Goal: Task Accomplishment & Management: Complete application form

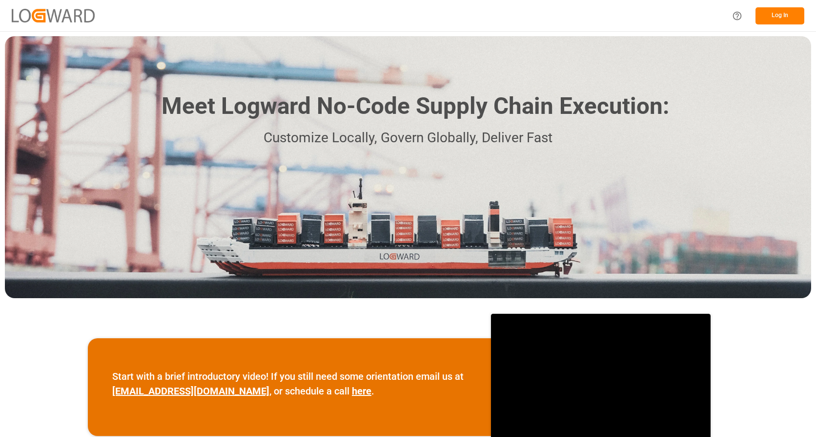
click at [774, 11] on button "Log In" at bounding box center [780, 15] width 49 height 17
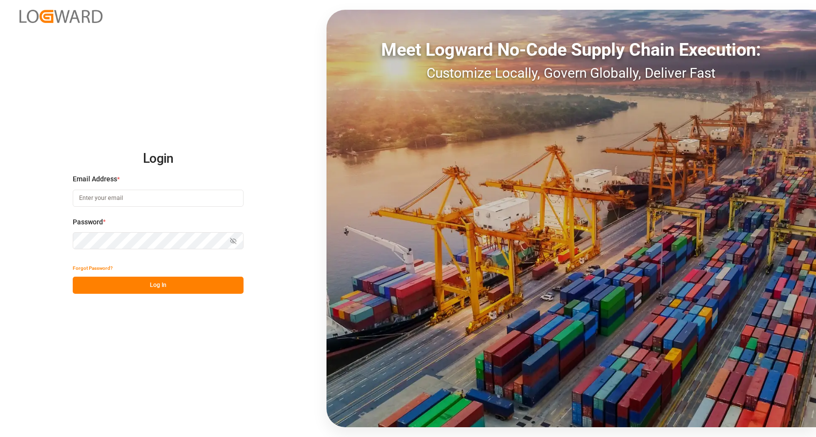
click at [168, 200] on input at bounding box center [158, 197] width 171 height 17
type input "[PERSON_NAME][EMAIL_ADDRESS][PERSON_NAME][DOMAIN_NAME]"
click at [180, 284] on button "Log In" at bounding box center [158, 284] width 171 height 17
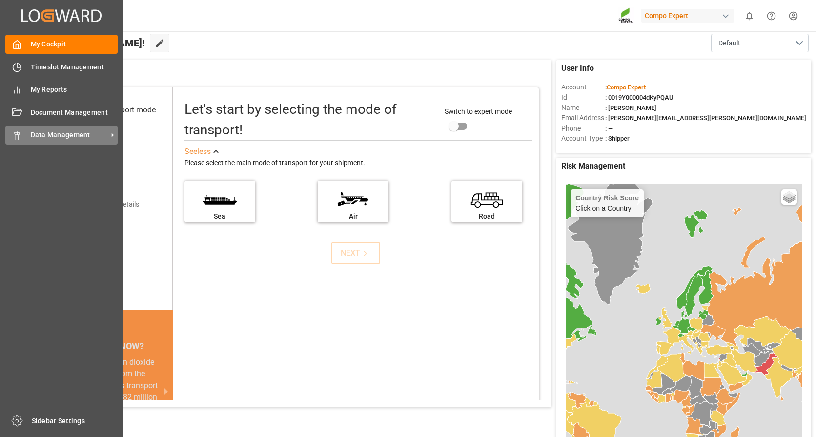
click at [68, 131] on span "Data Management" at bounding box center [69, 135] width 77 height 10
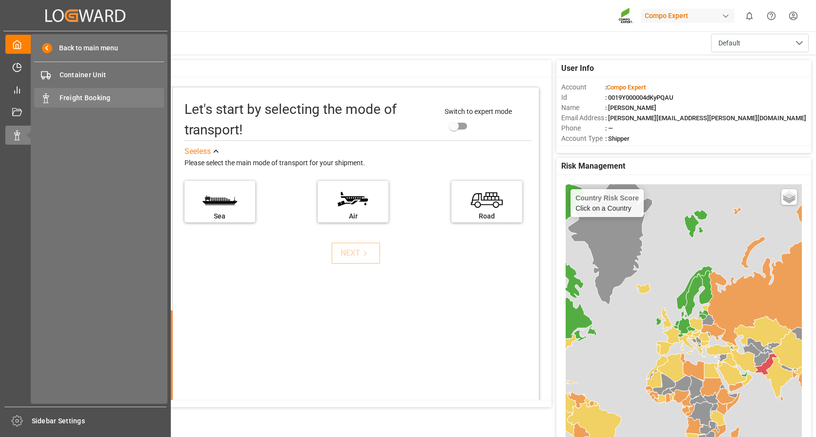
click at [82, 98] on span "Freight Booking" at bounding box center [112, 98] width 105 height 10
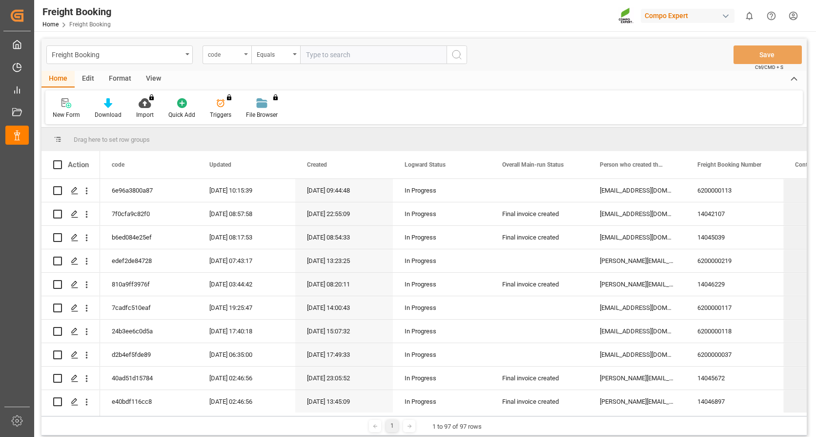
click at [246, 47] on div "code" at bounding box center [227, 54] width 49 height 19
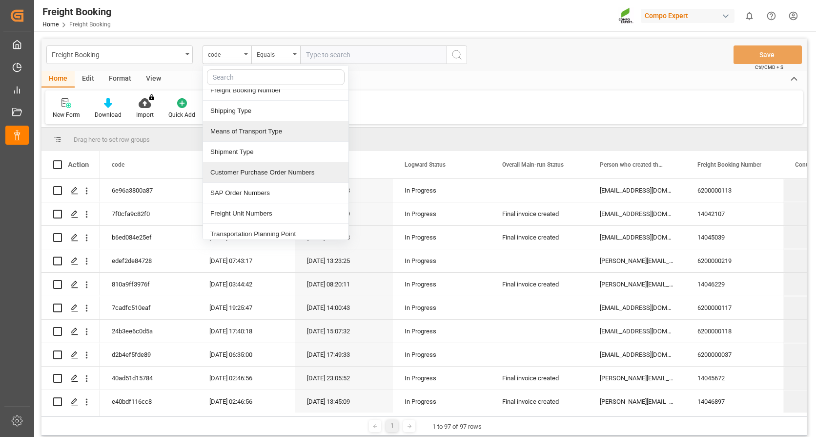
scroll to position [146, 0]
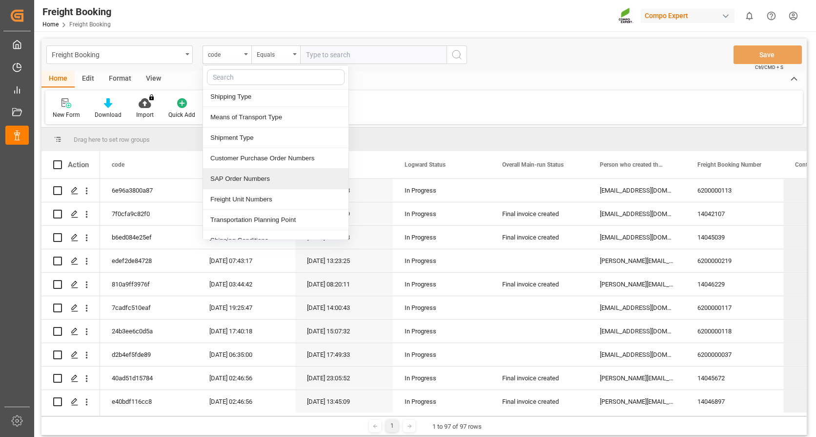
click at [250, 177] on div "SAP Order Numbers" at bounding box center [276, 178] width 146 height 21
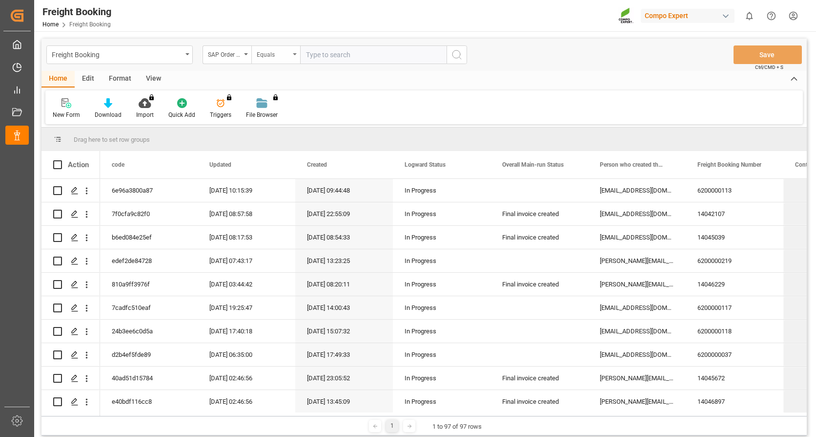
click at [284, 55] on div "Equals" at bounding box center [273, 53] width 33 height 11
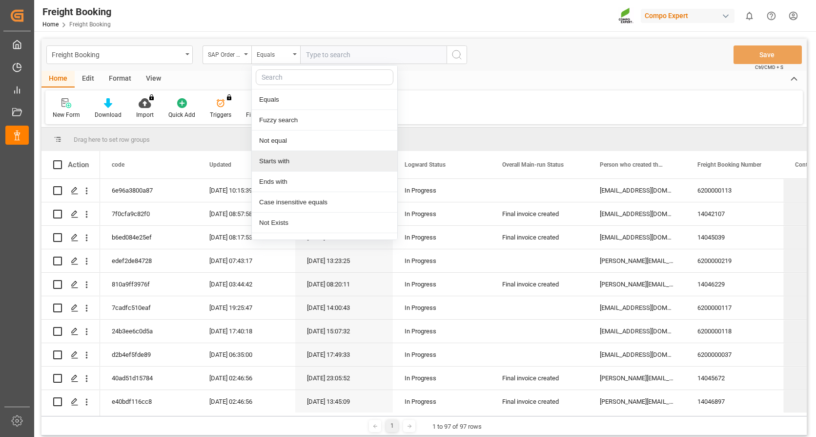
click at [284, 157] on div "Starts with" at bounding box center [325, 161] width 146 height 21
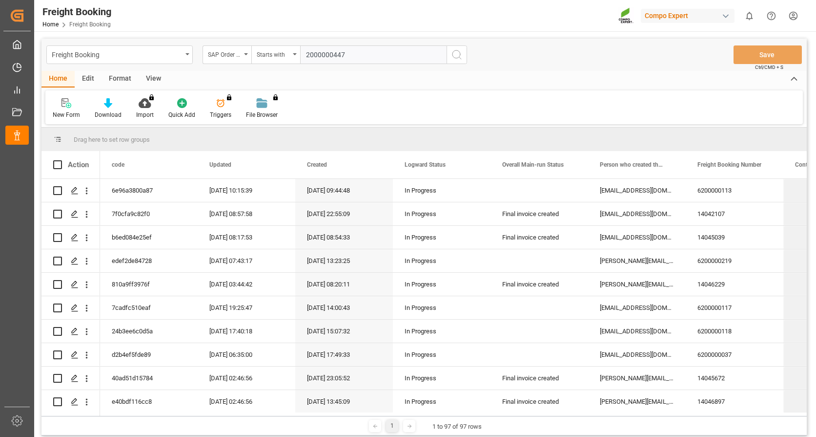
type input "2000000447"
click at [459, 55] on icon "search button" at bounding box center [457, 55] width 12 height 12
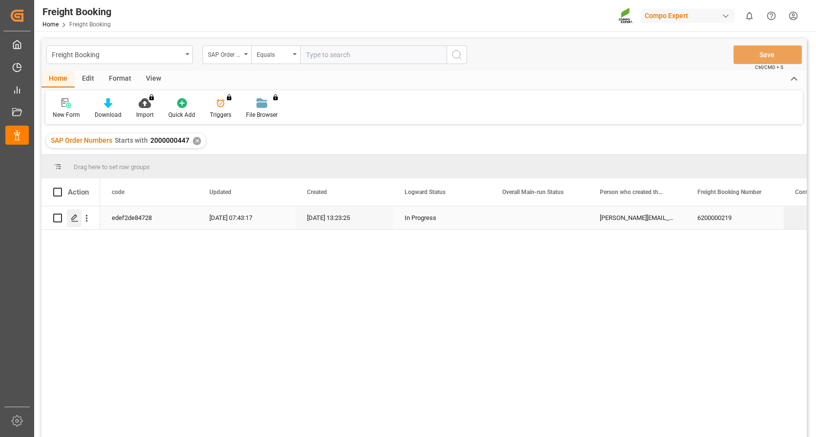
click at [73, 218] on icon "Press SPACE to select this row." at bounding box center [75, 218] width 8 height 8
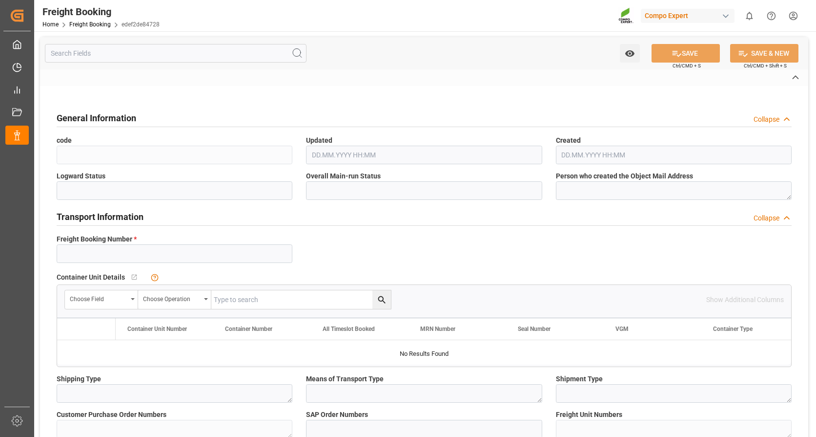
type input "6200000219"
type textarea "ZSEA"
type textarea "3200"
type textarea "#250617_5"
type input "2000000447"
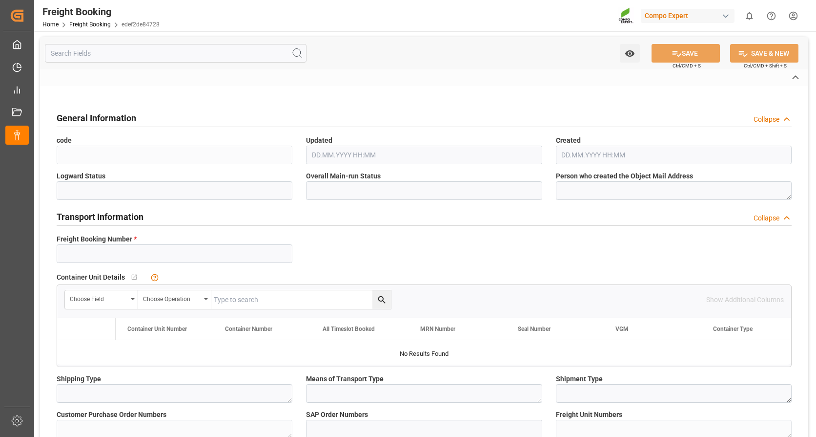
type textarea "4100001446; 4100004950"
type textarea "ZSEA"
type textarea "de"
type input "EGLV"
type input "560500180357"
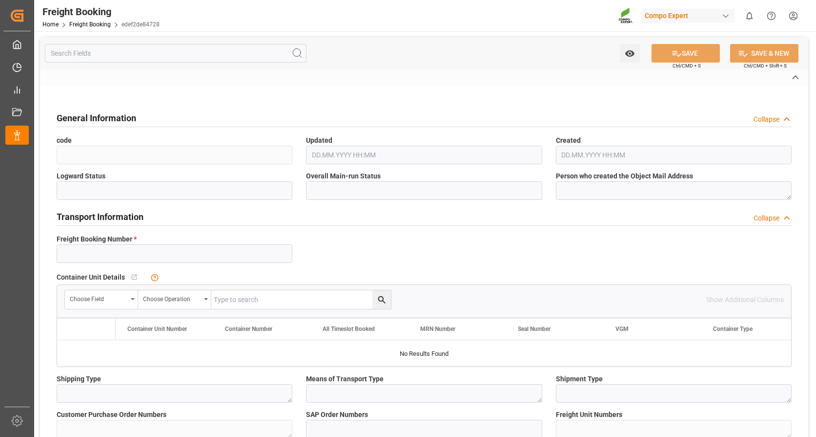
type input "EVER ACME"
type input "[GEOGRAPHIC_DATA]"
type textarea "CIF"
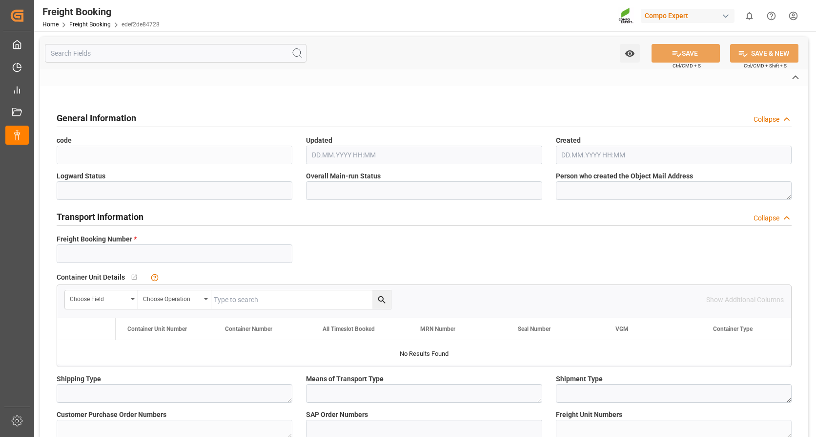
type textarea "SP_EWM"
type textarea "BFL 10-4-7 SL 200L (x4)TW ISPM;BFL 34 SL 27-0-0 +TE 200L (x4) TW;BFL Costi SL 2…"
type textarea "4299002004;1370202527;1222602527 1222602527;1370202527"
type input "SP_EWM"
type input "Logistics Service Provider"
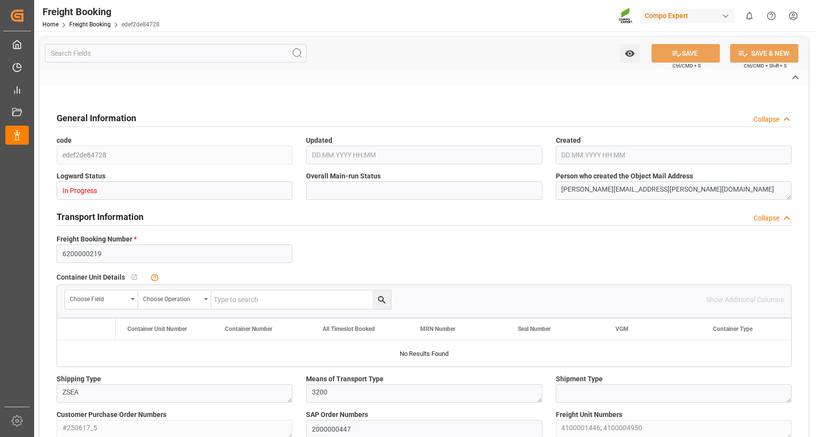
type input "Evergreen"
type input "Evergreen Marine Corp."
type input "9943267"
type input "NLRTM"
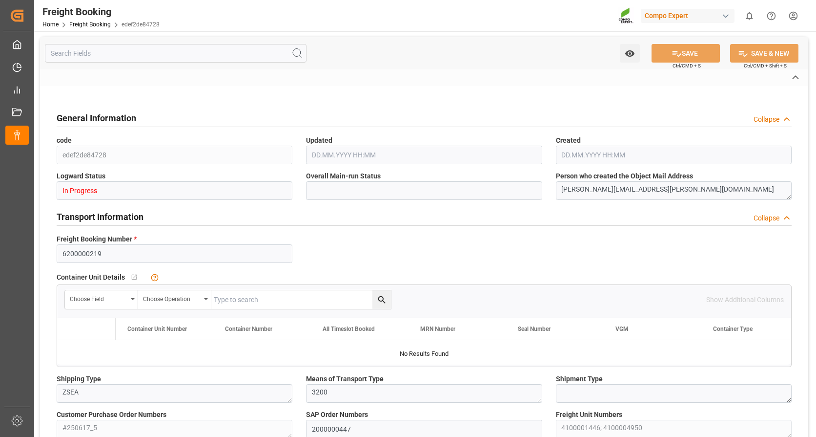
type input "TWKHH"
type input "0"
type input "42211.2"
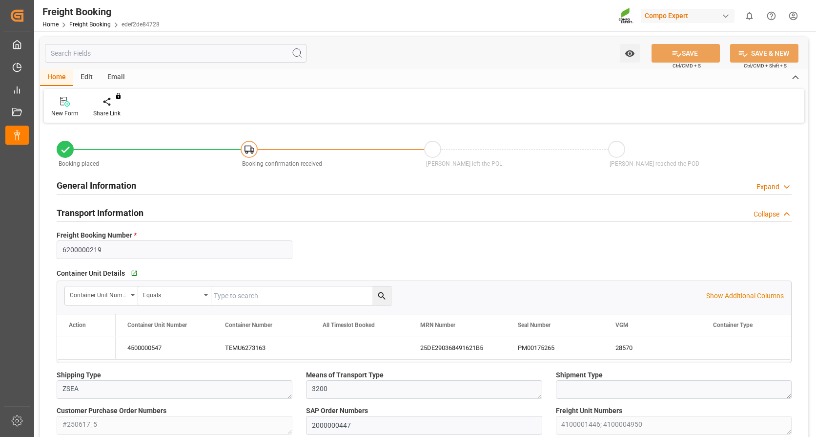
type input "[DATE] 01:00"
type input "[DATE] 19:00"
type input "[DATE] 00:01"
type input "[DATE] 12:00"
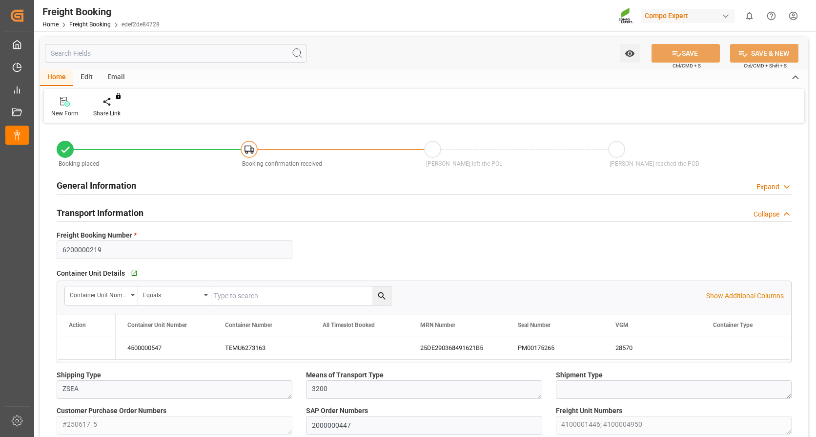
type input "[DATE] 13:23"
type input "[DATE] 14:10"
type input "[DATE] 06:03"
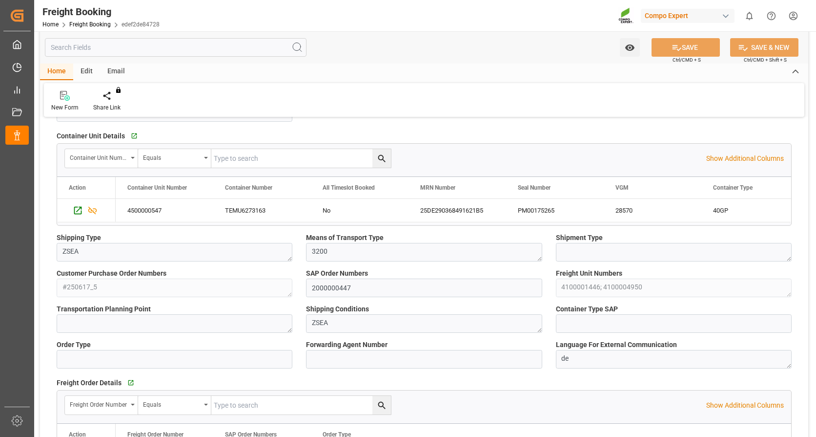
scroll to position [146, 0]
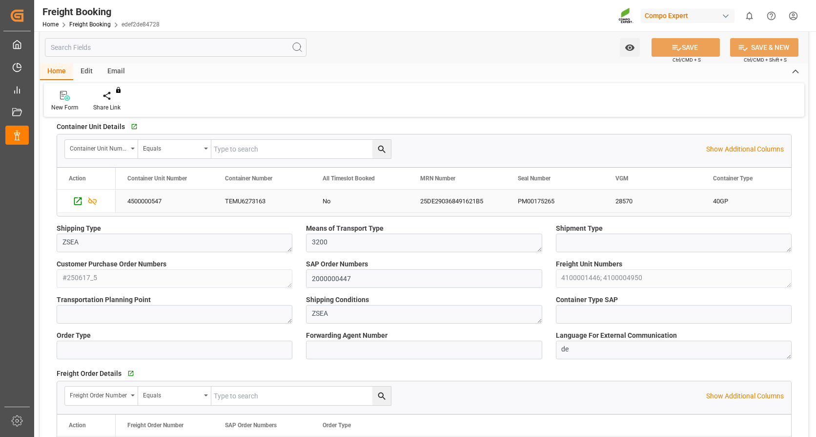
click at [449, 199] on div "25DE290368491621B5" at bounding box center [458, 200] width 98 height 23
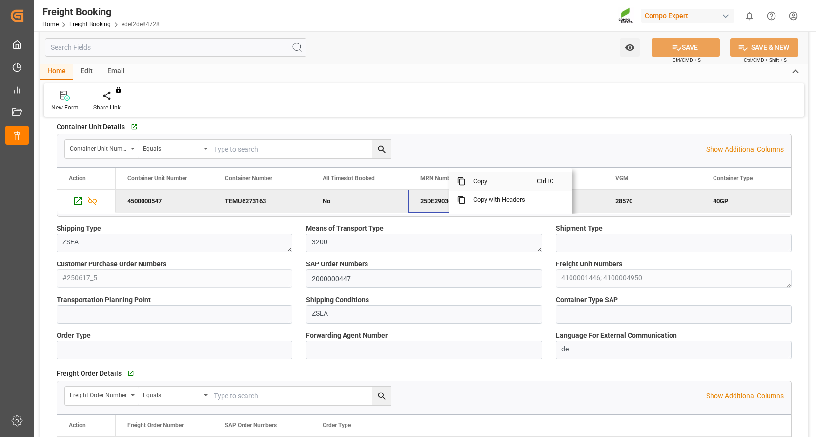
click at [489, 178] on span "Copy" at bounding box center [501, 181] width 71 height 19
click at [233, 199] on div "TEMU6273163" at bounding box center [262, 200] width 98 height 23
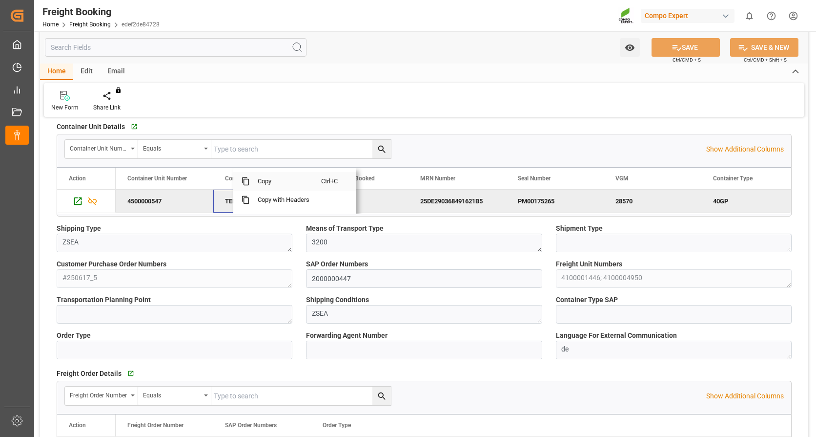
click at [262, 181] on span "Copy" at bounding box center [285, 181] width 71 height 19
click at [294, 178] on span "Copy" at bounding box center [297, 181] width 71 height 19
click at [540, 199] on div "PM00175265" at bounding box center [555, 200] width 98 height 23
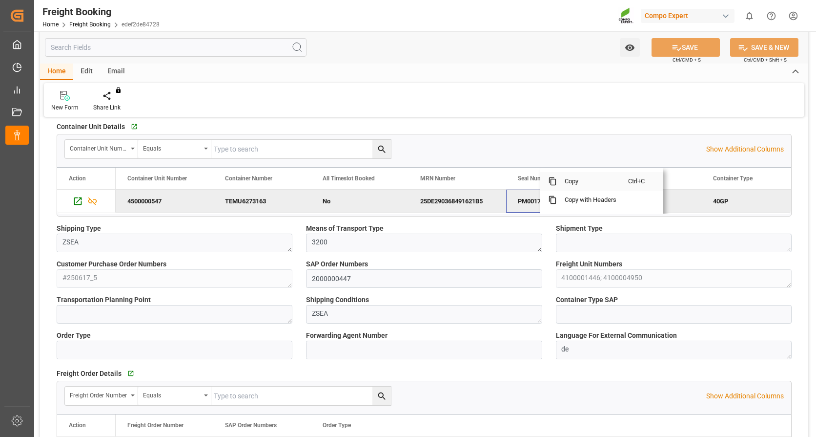
click at [579, 179] on span "Copy" at bounding box center [592, 181] width 71 height 19
click at [633, 198] on div "28570" at bounding box center [653, 200] width 98 height 23
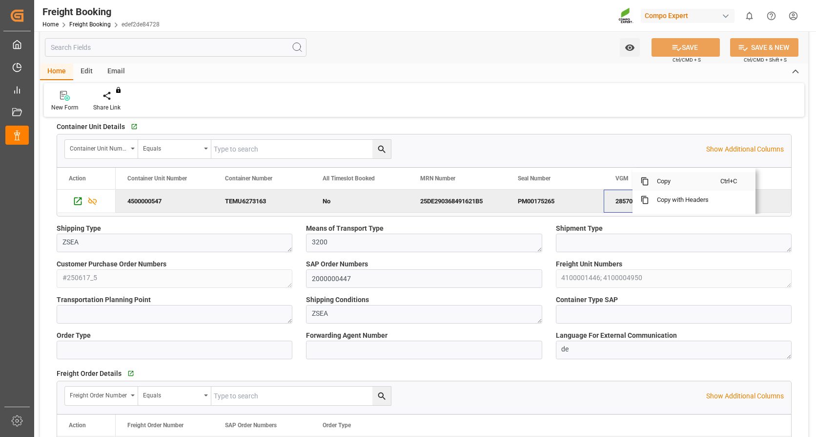
click at [663, 179] on span "Copy" at bounding box center [684, 181] width 71 height 19
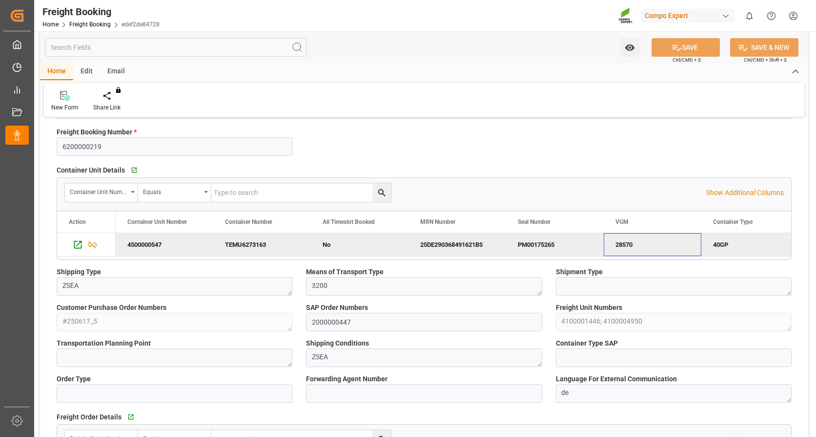
scroll to position [0, 0]
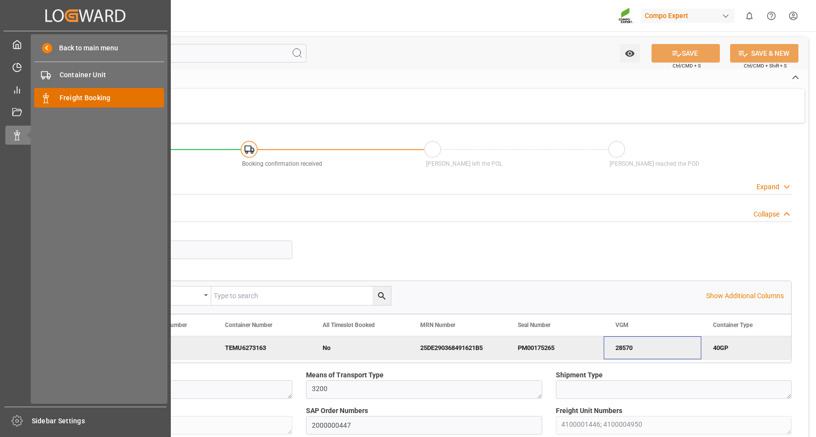
click at [75, 93] on span "Freight Booking" at bounding box center [112, 98] width 105 height 10
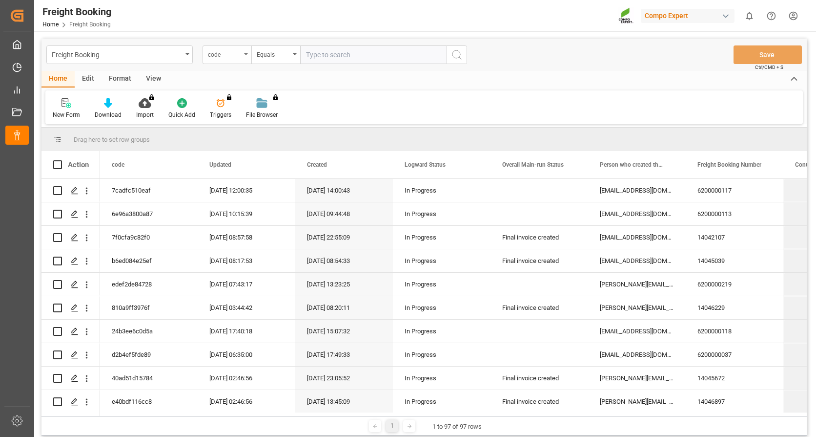
click at [240, 52] on div "code" at bounding box center [224, 53] width 33 height 11
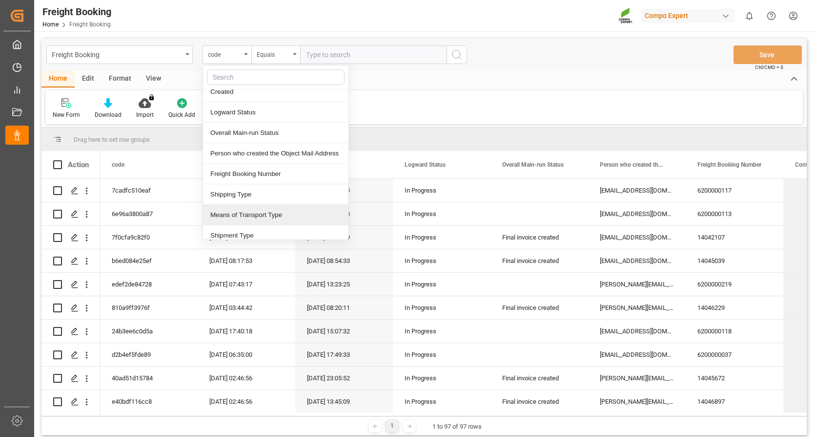
scroll to position [98, 0]
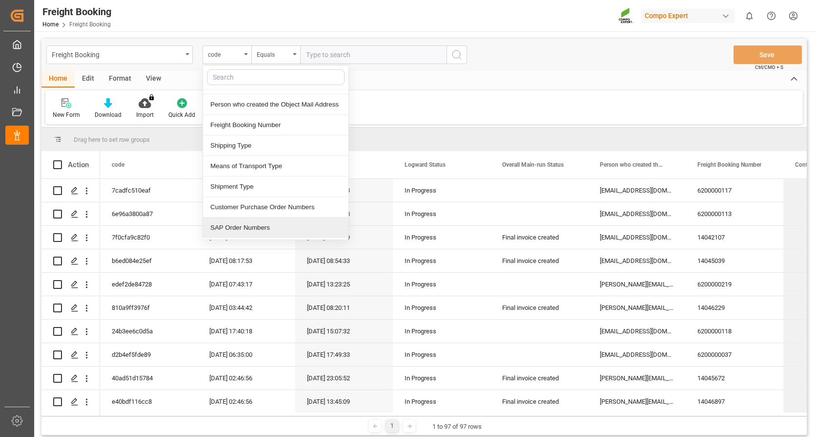
drag, startPoint x: 250, startPoint y: 226, endPoint x: 287, endPoint y: 177, distance: 61.0
click at [251, 226] on div "SAP Order Numbers" at bounding box center [276, 227] width 146 height 21
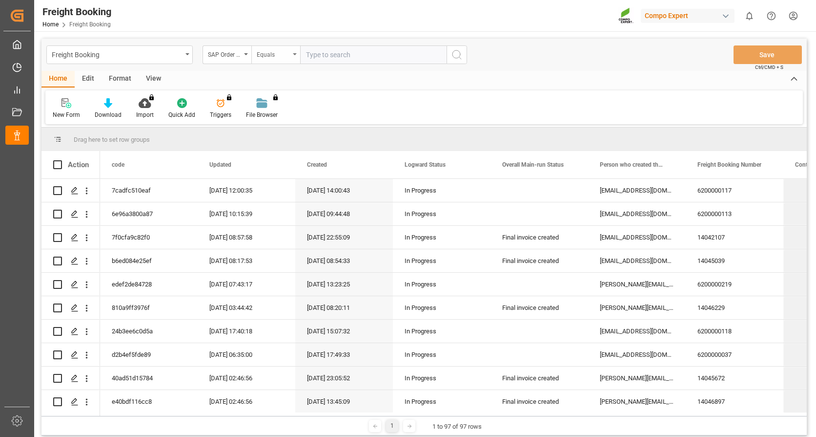
click at [288, 45] on div "Freight Booking SAP Order Numbers Equals Save Ctrl/CMD + S" at bounding box center [425, 55] width 766 height 32
click at [289, 50] on div "Equals" at bounding box center [273, 53] width 33 height 11
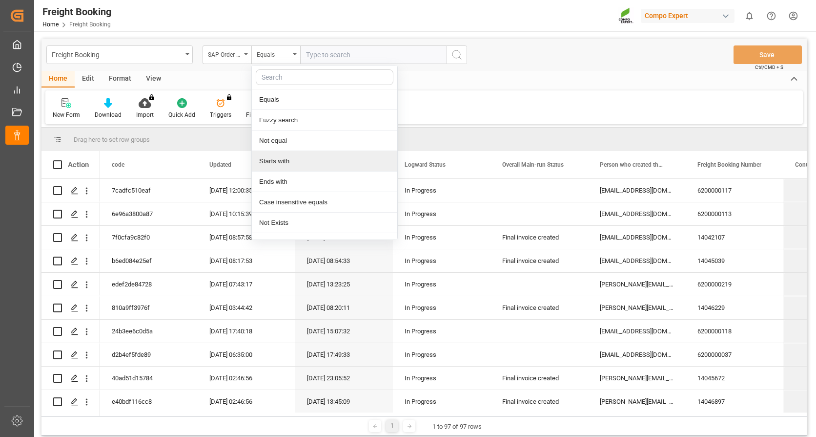
click at [282, 161] on div "Starts with" at bounding box center [325, 161] width 146 height 21
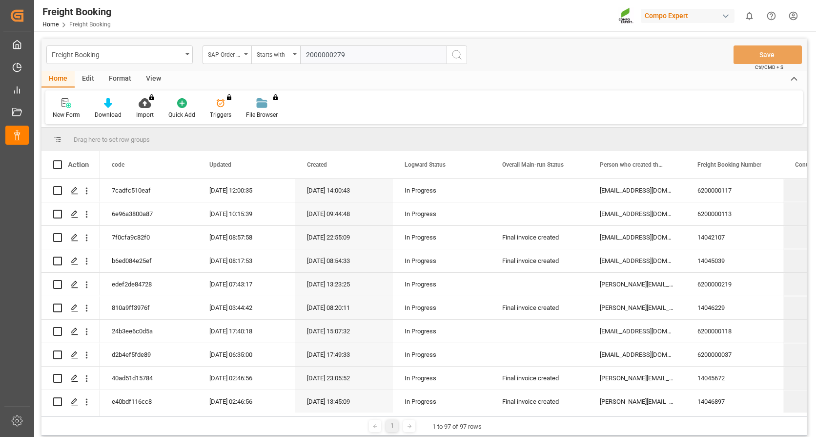
type input "2000000279"
click at [461, 52] on icon "search button" at bounding box center [457, 55] width 12 height 12
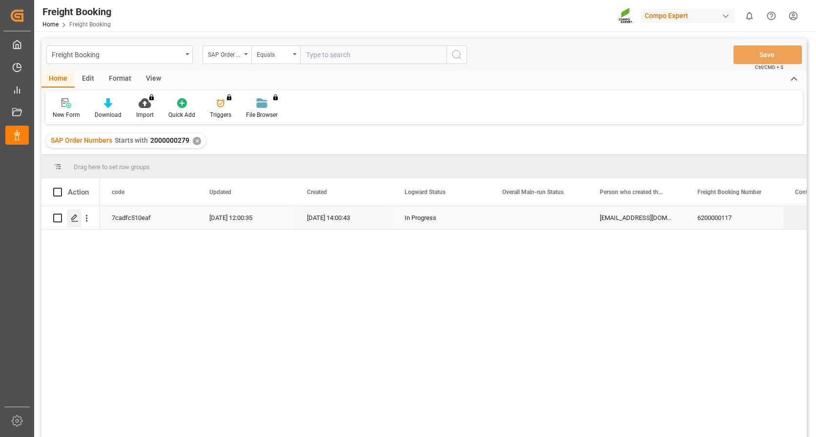
click at [75, 216] on icon "Press SPACE to select this row." at bounding box center [75, 218] width 8 height 8
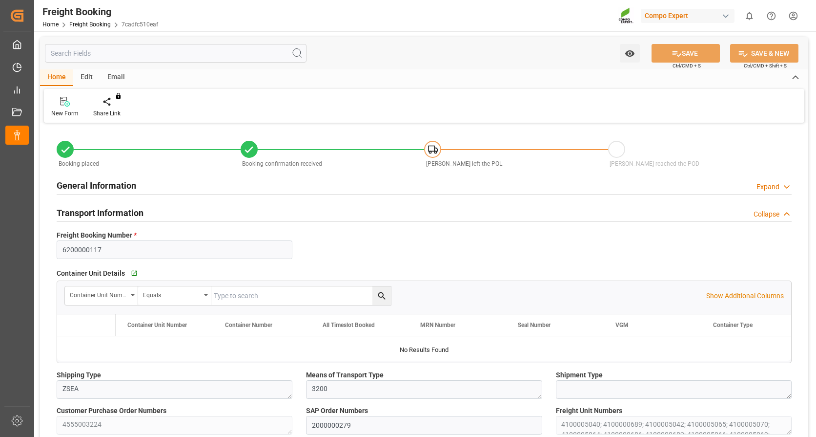
type input "Evergreen"
type input "Evergreen Marine Corp."
type input "9943267"
type input "NLRTM"
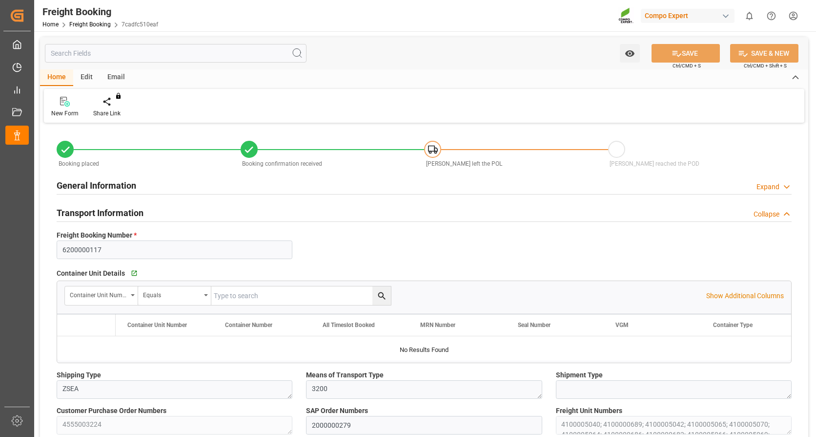
type input "MYPKG"
type input "0"
type input "2088000"
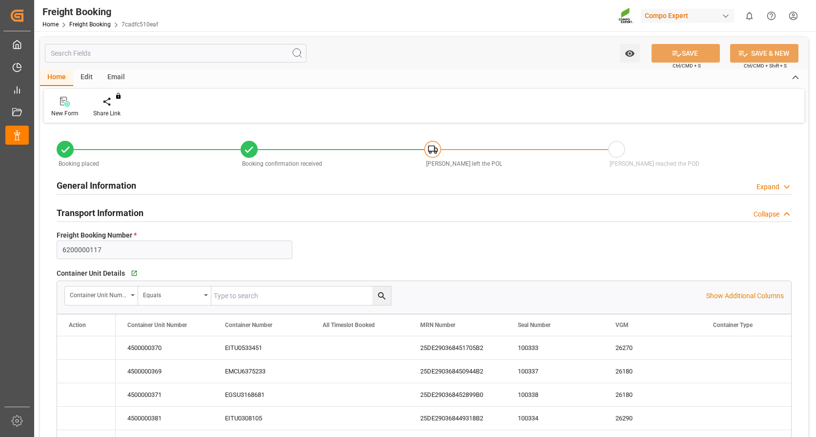
type input "[DATE] 01:00"
type input "[DATE] 00:01"
type input "[DATE] 12:00"
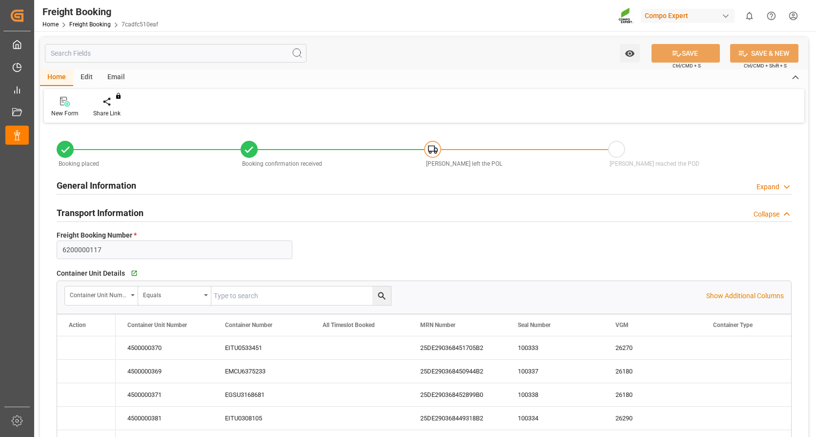
type input "[DATE] 14:00"
type input "[DATE] 14:02"
type input "[DATE] 12:31"
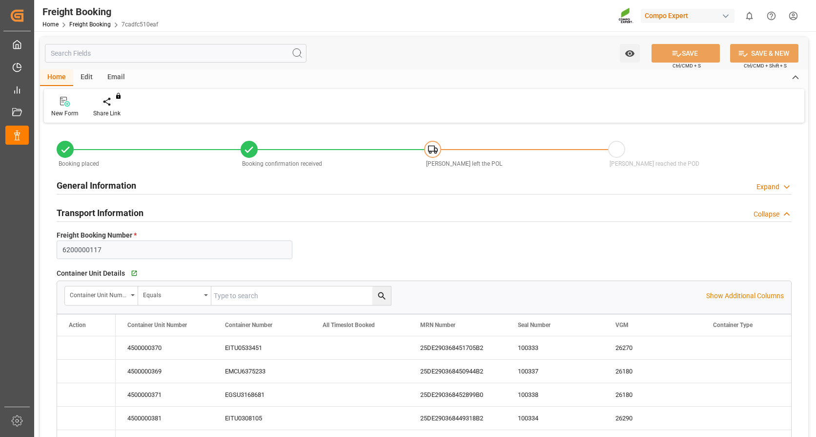
type input "[DATE] 12:00"
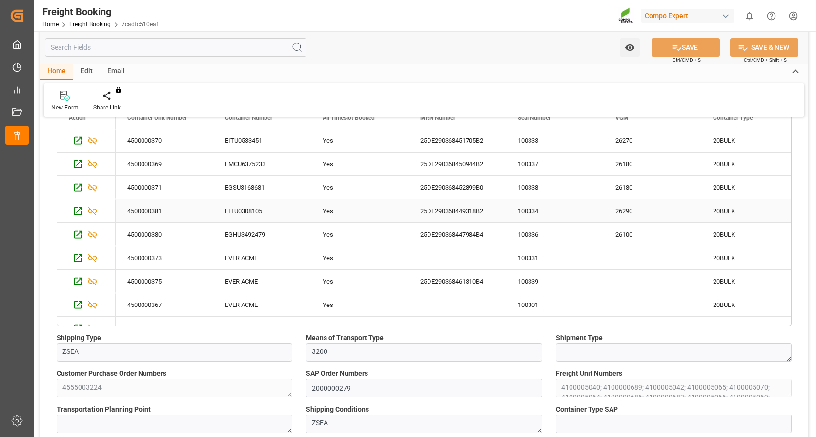
scroll to position [146, 0]
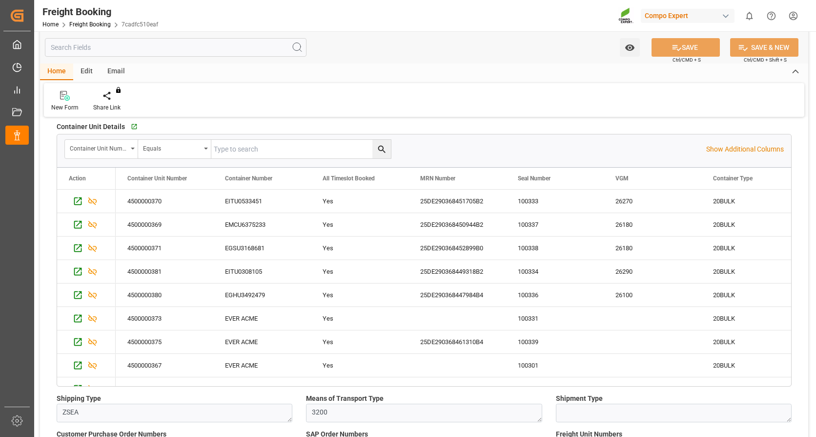
click at [486, 106] on div "New Form Share Link You don't have permission for this feature. Contact admin." at bounding box center [424, 100] width 761 height 34
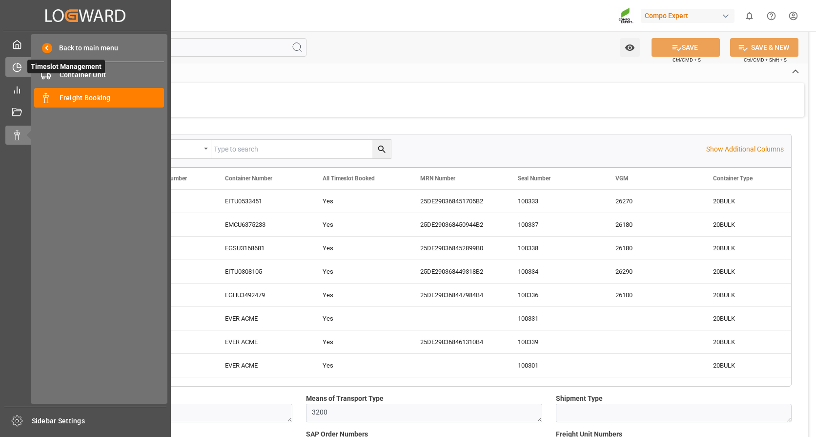
click at [21, 64] on icon at bounding box center [17, 68] width 10 height 10
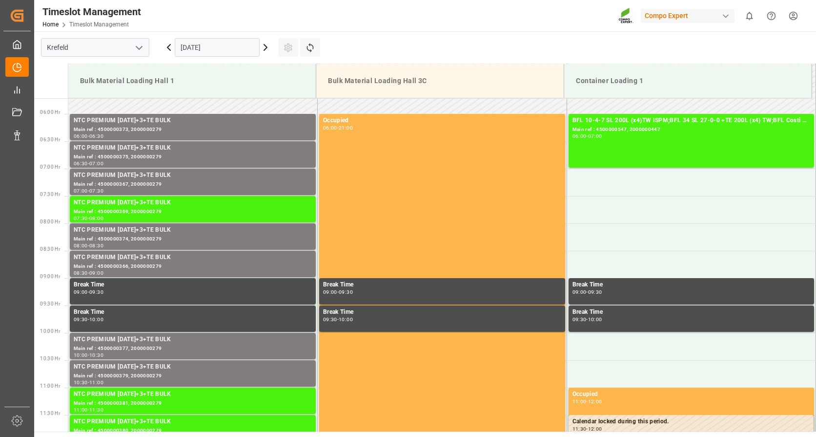
scroll to position [342, 0]
